Goal: Find specific page/section: Find specific page/section

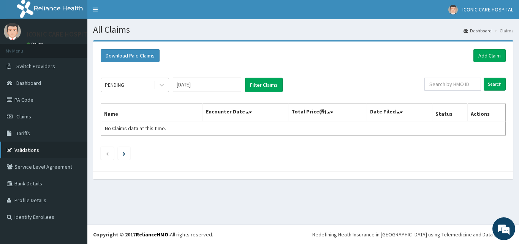
click at [27, 144] on link "Validations" at bounding box center [43, 149] width 87 height 17
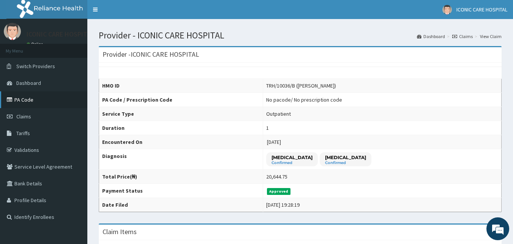
click at [21, 103] on link "PA Code" at bounding box center [43, 99] width 87 height 17
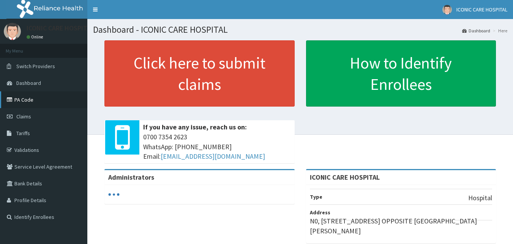
click at [16, 100] on link "PA Code" at bounding box center [43, 99] width 87 height 17
